Goal: Task Accomplishment & Management: Complete application form

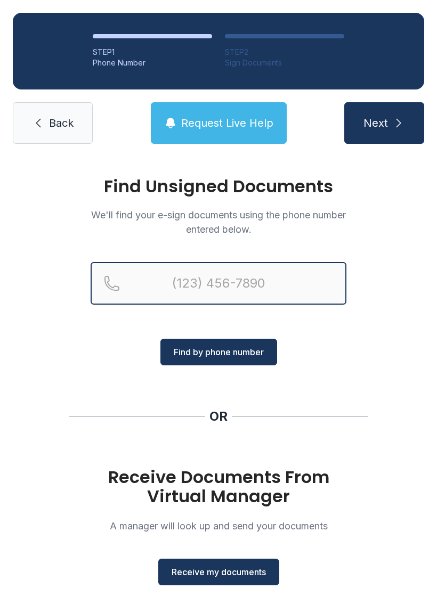
click at [234, 277] on input "Reservation phone number" at bounding box center [219, 283] width 256 height 43
type input "("
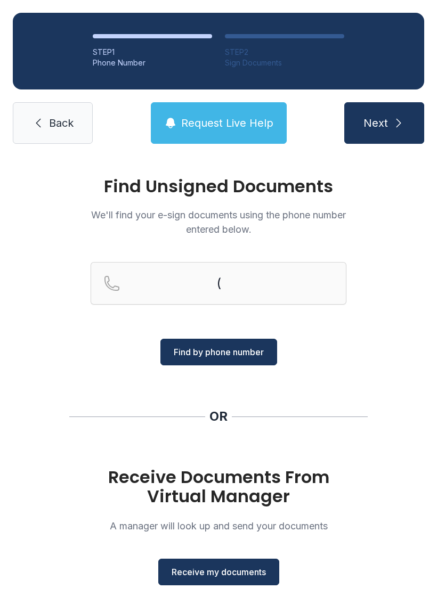
click at [378, 355] on div "Find Unsigned Documents We'll find your e-sign documents using the phone number…" at bounding box center [218, 392] width 437 height 471
click at [236, 559] on button "Receive my documents" at bounding box center [218, 572] width 121 height 27
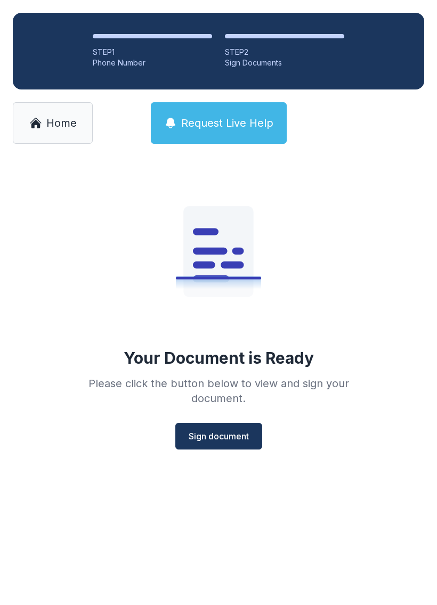
click at [228, 434] on span "Sign document" at bounding box center [218, 436] width 60 height 13
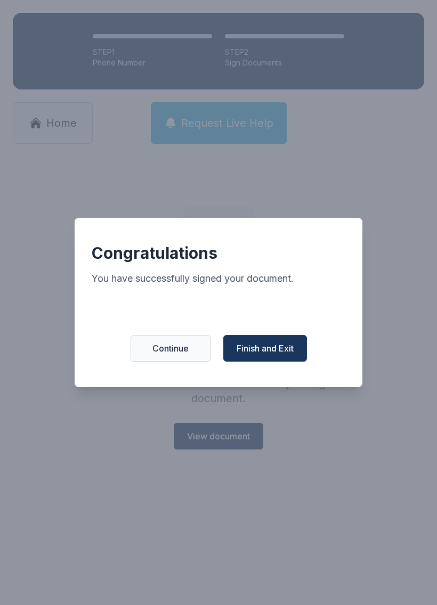
click at [275, 343] on button "Finish and Exit" at bounding box center [265, 348] width 84 height 27
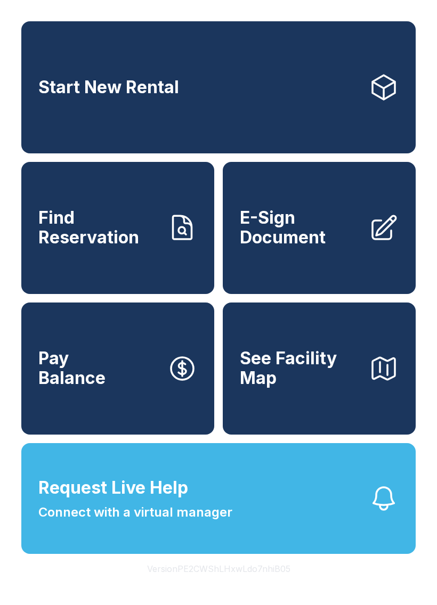
click at [321, 99] on link "Start New Rental" at bounding box center [218, 87] width 394 height 132
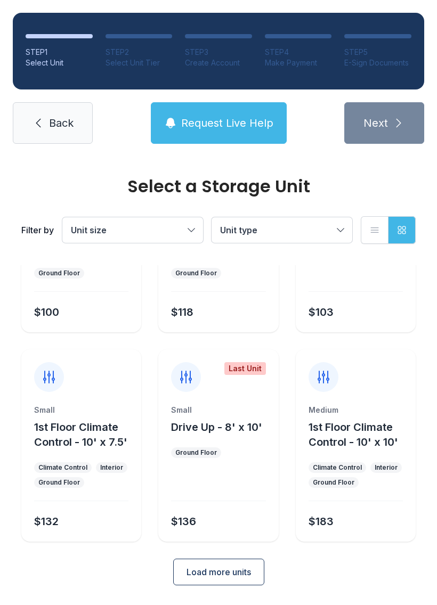
scroll to position [127, 0]
click at [245, 566] on span "Load more units" at bounding box center [218, 572] width 64 height 13
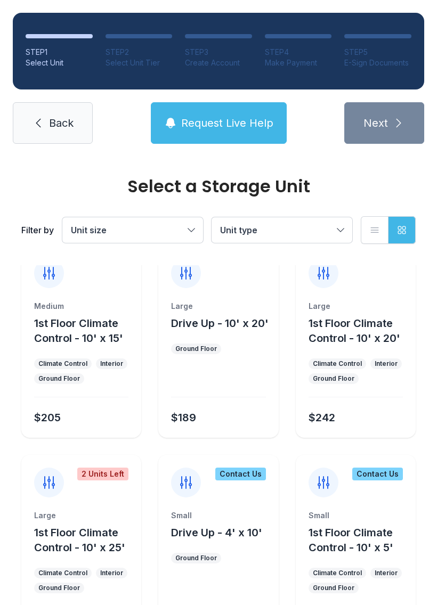
scroll to position [442, 0]
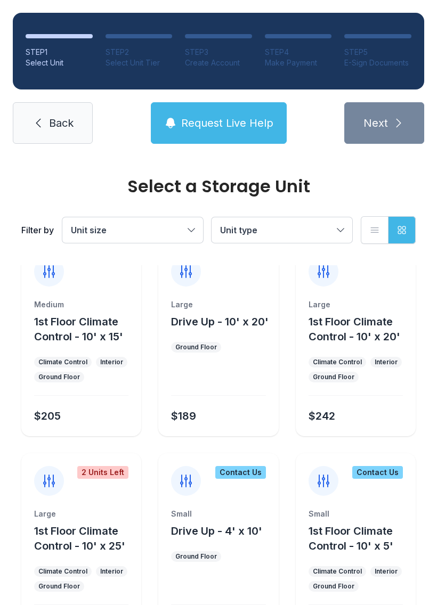
click at [49, 114] on link "Back" at bounding box center [53, 123] width 80 height 42
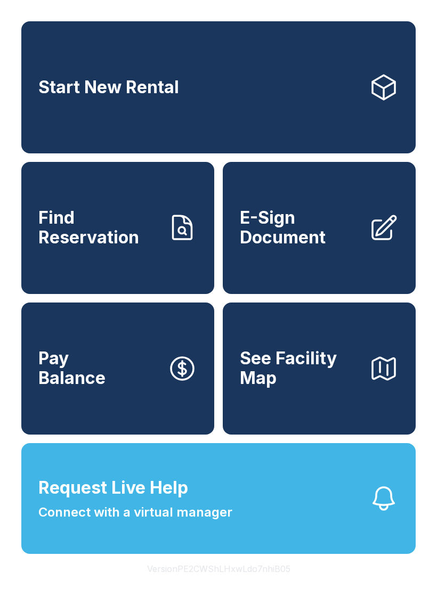
click at [345, 242] on span "E-Sign Document" at bounding box center [300, 227] width 120 height 39
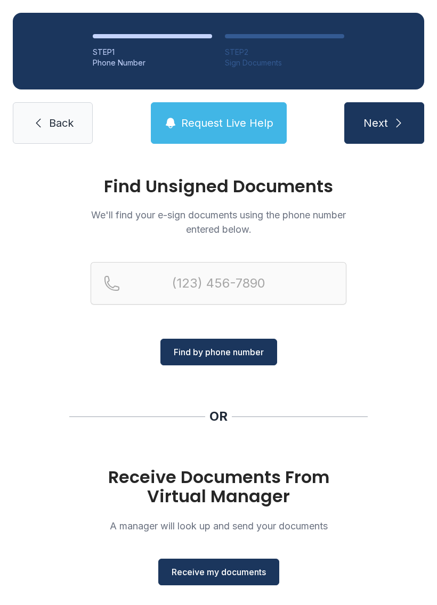
click at [222, 578] on span "Receive my documents" at bounding box center [218, 571] width 94 height 13
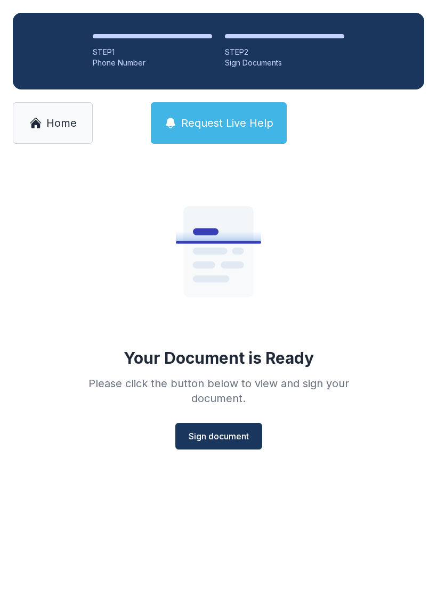
click at [240, 436] on span "Sign document" at bounding box center [218, 436] width 60 height 13
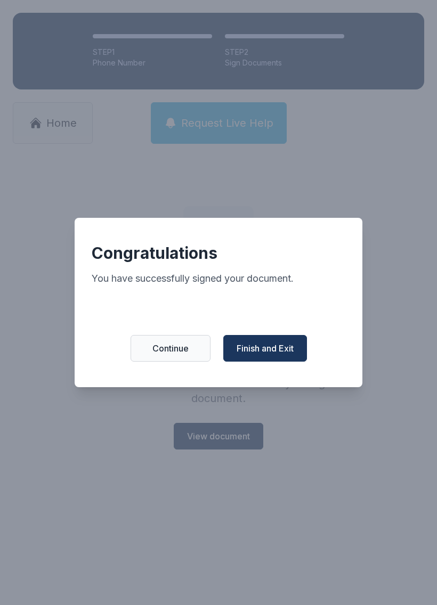
click at [291, 354] on span "Finish and Exit" at bounding box center [264, 348] width 57 height 13
